Goal: Task Accomplishment & Management: Manage account settings

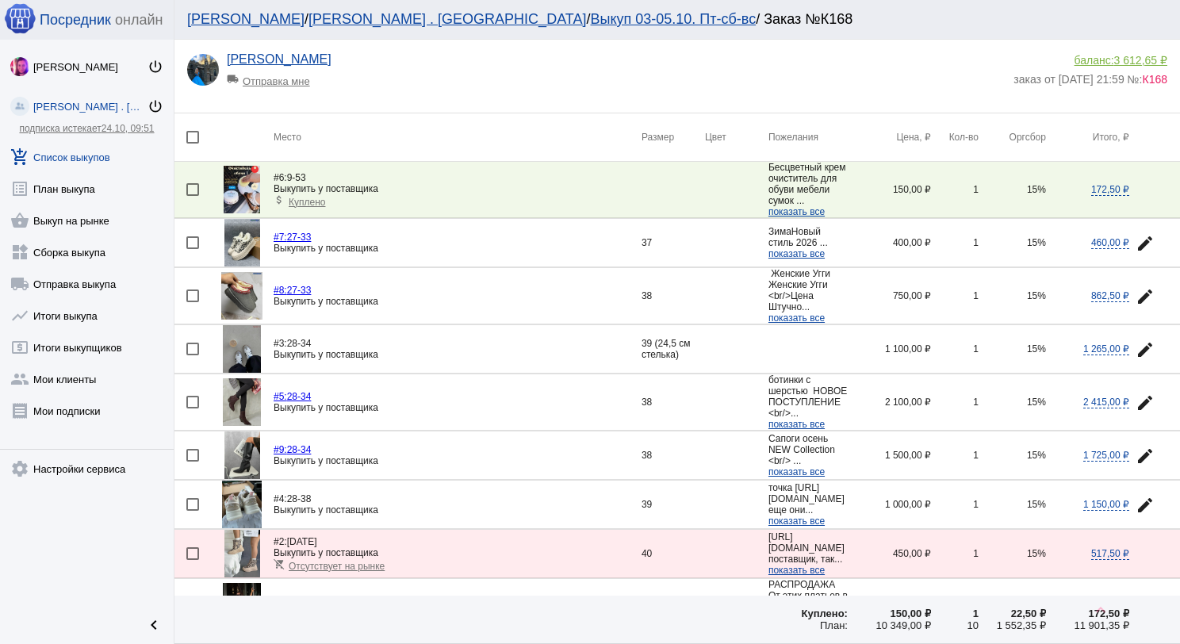
scroll to position [174, 0]
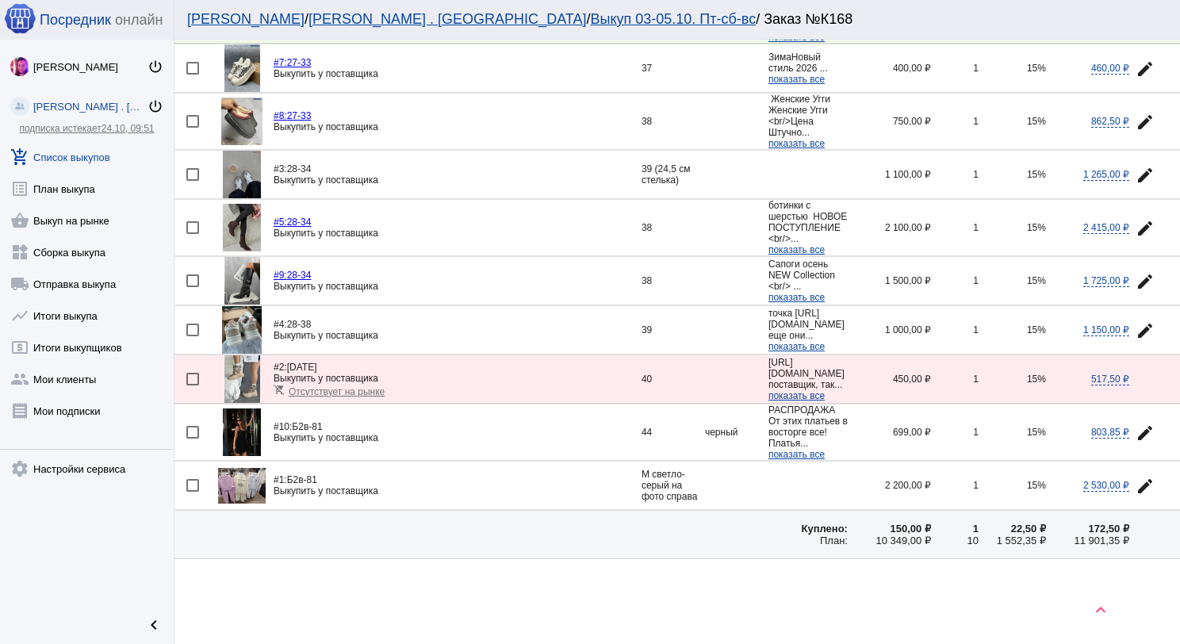
click at [82, 159] on link "add_shopping_cart Список выкупов" at bounding box center [87, 154] width 174 height 32
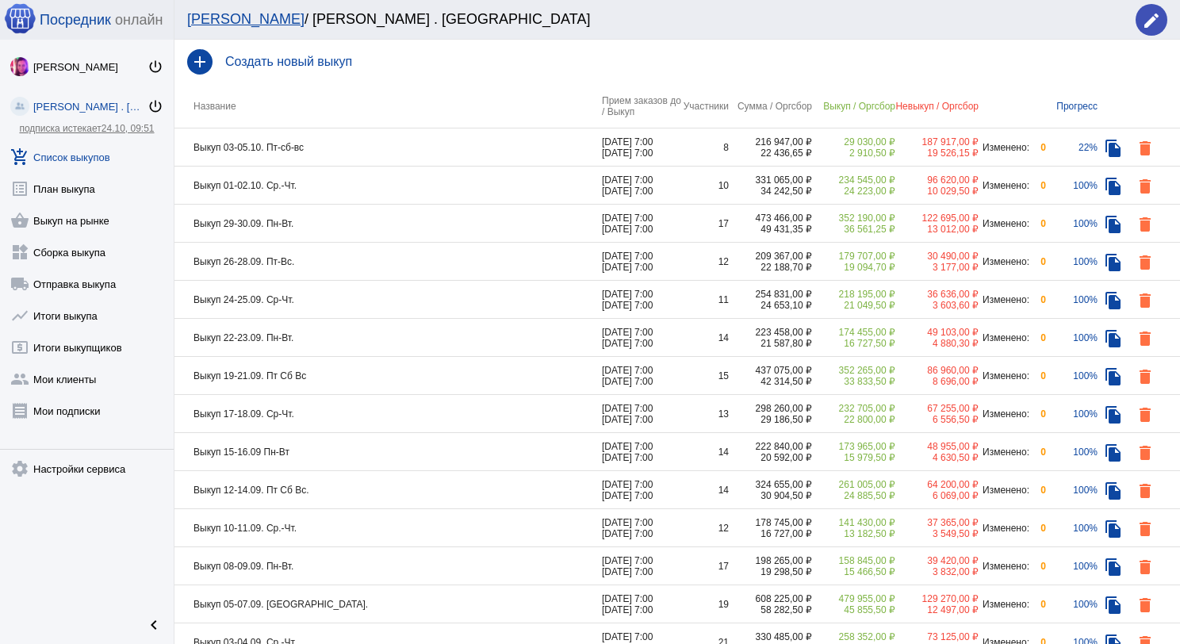
click at [388, 155] on td "Выкуп 03-05.10. Пт-сб-вс" at bounding box center [387, 147] width 427 height 38
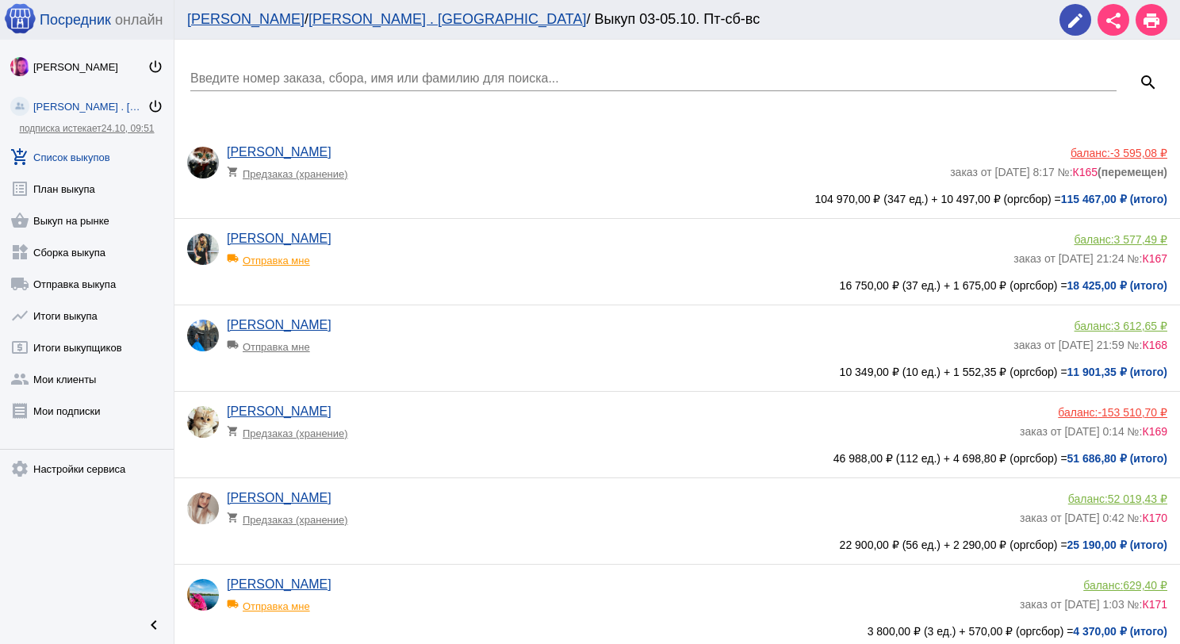
click at [404, 171] on app-delivery-type "shopping_cart Предзаказ (хранение)" at bounding box center [584, 169] width 715 height 21
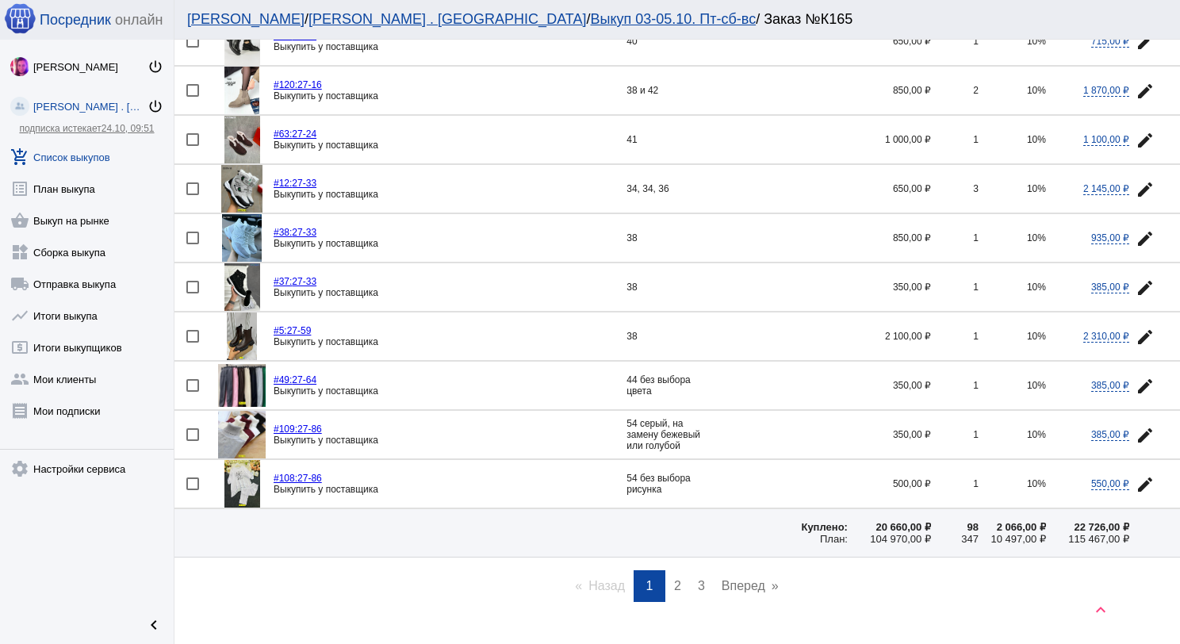
scroll to position [2151, 0]
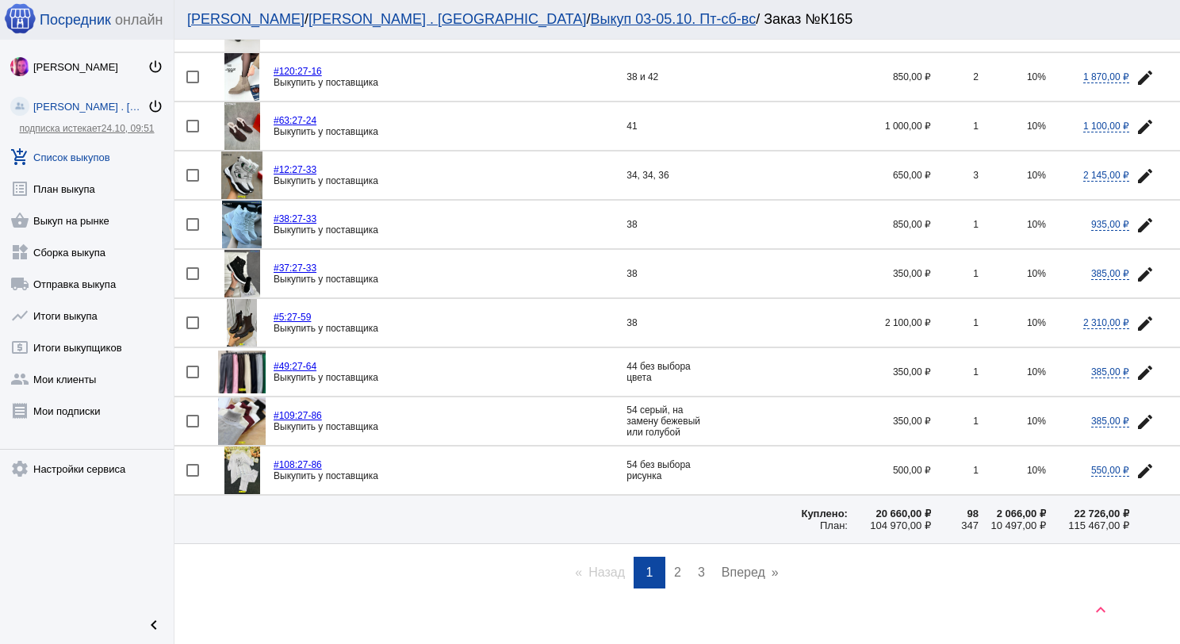
click at [675, 557] on link "page 2" at bounding box center [677, 573] width 23 height 32
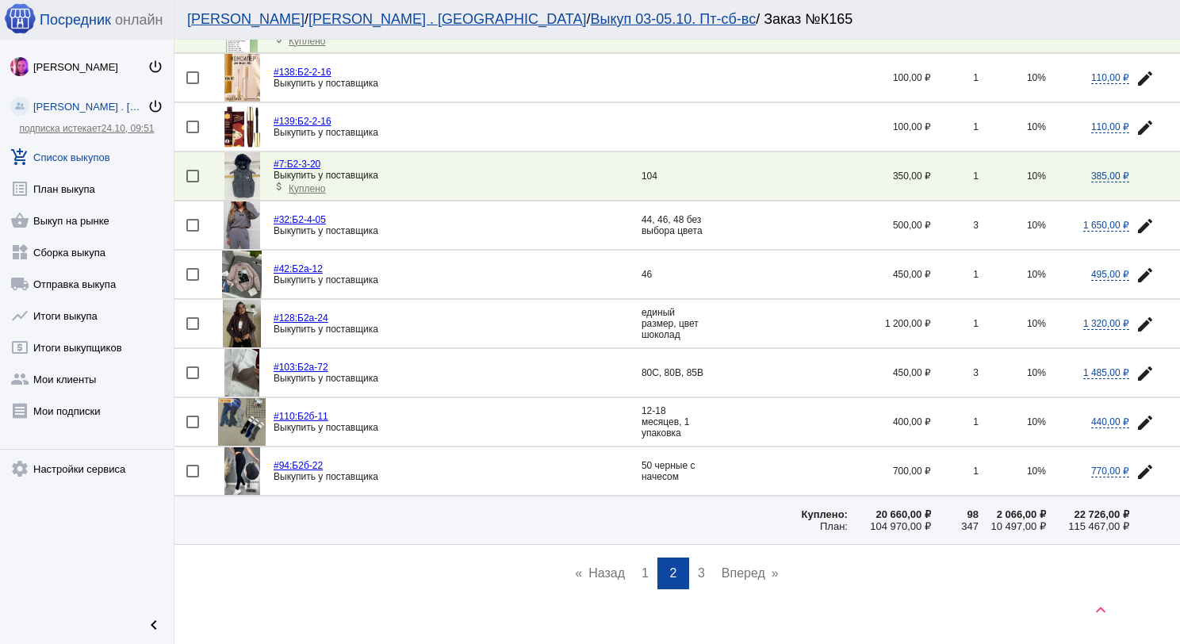
scroll to position [2134, 0]
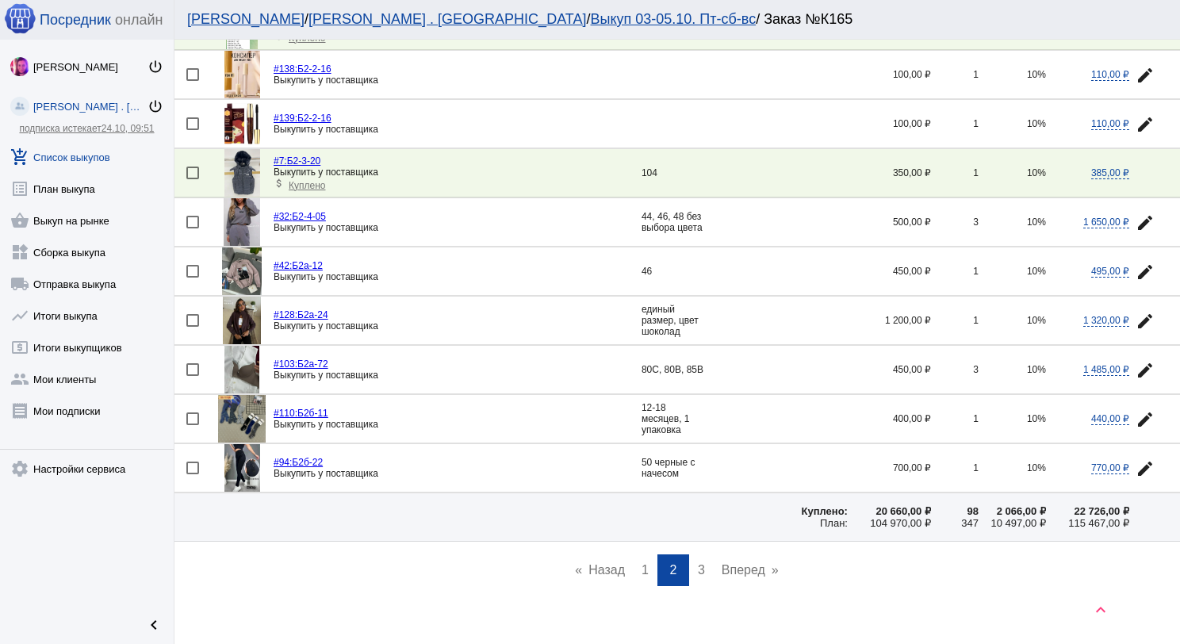
click at [699, 554] on link "page 3" at bounding box center [701, 570] width 23 height 32
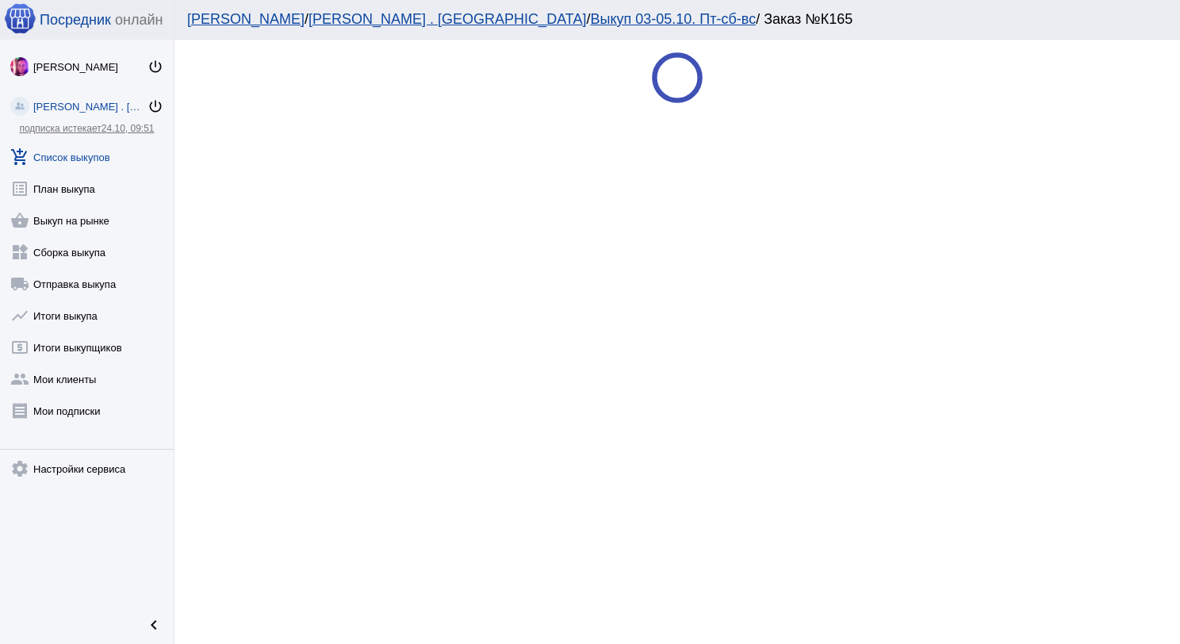
scroll to position [0, 0]
